Goal: Obtain resource: Obtain resource

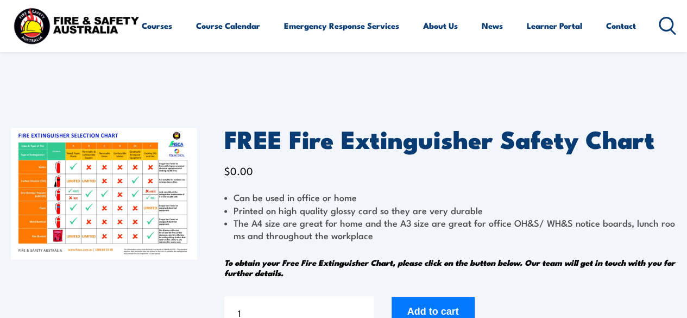
click at [111, 177] on img at bounding box center [104, 194] width 186 height 132
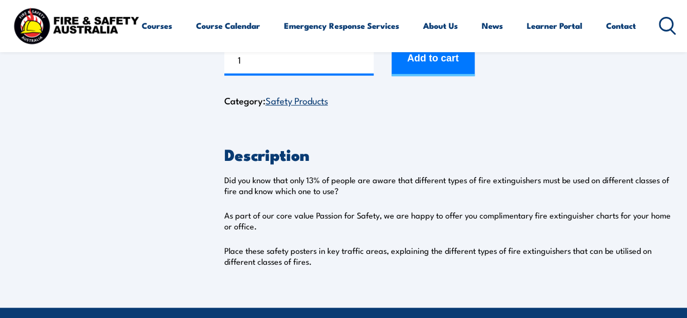
scroll to position [326, 0]
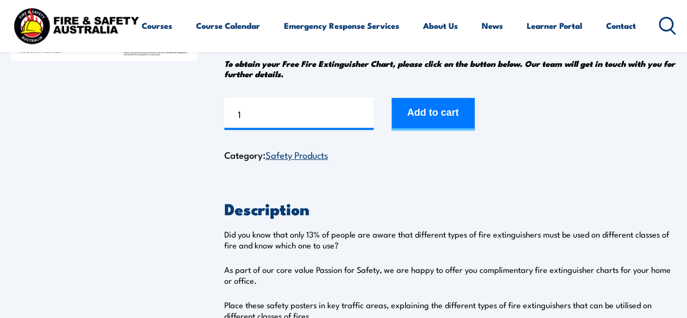
scroll to position [45, 0]
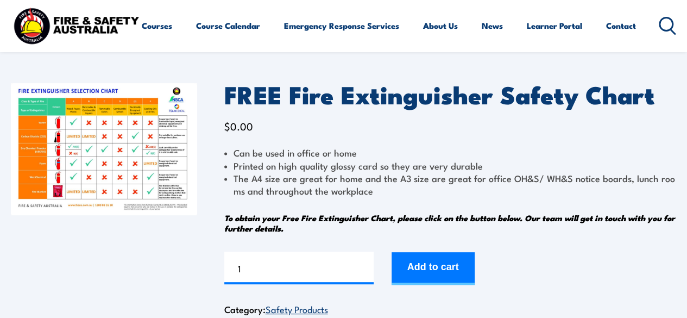
click at [139, 149] on img at bounding box center [104, 149] width 186 height 132
